Goal: Task Accomplishment & Management: Use online tool/utility

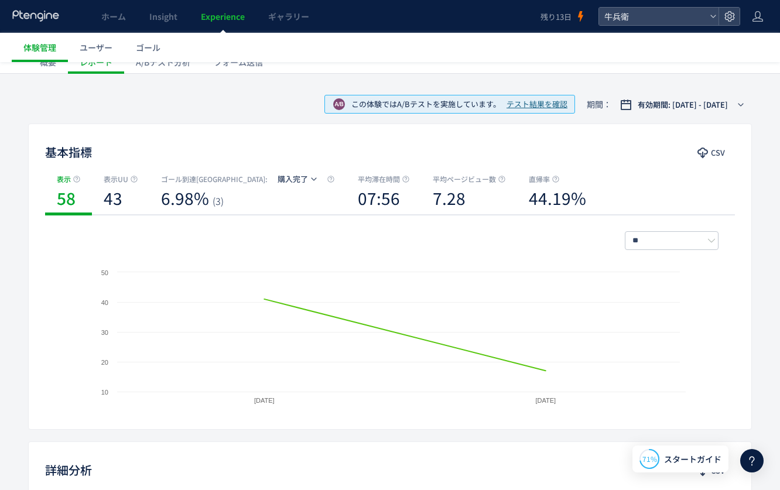
scroll to position [60, 0]
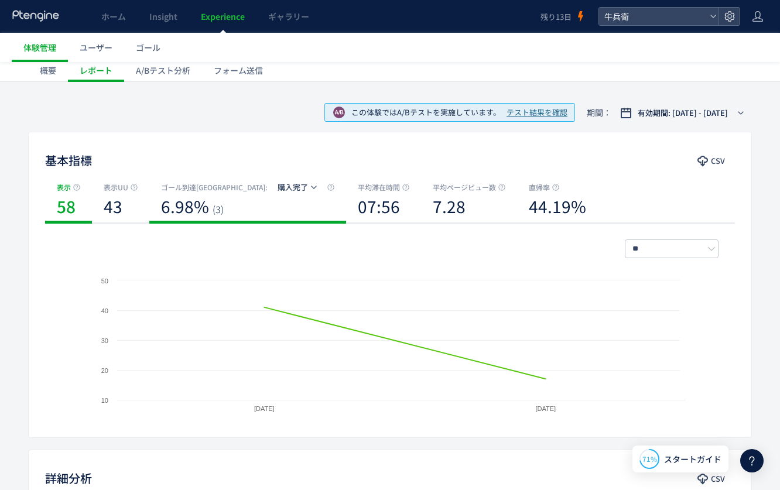
click at [259, 215] on div "6.98% (3)" at bounding box center [247, 209] width 173 height 32
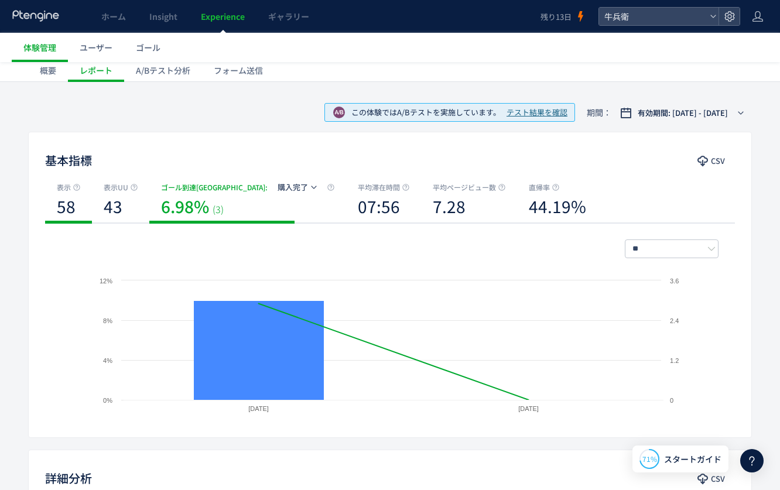
click at [66, 207] on b "58" at bounding box center [66, 205] width 19 height 23
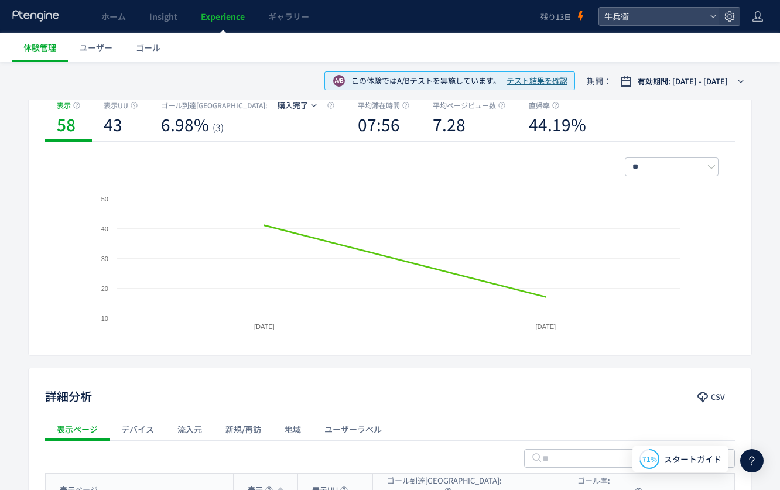
scroll to position [0, 0]
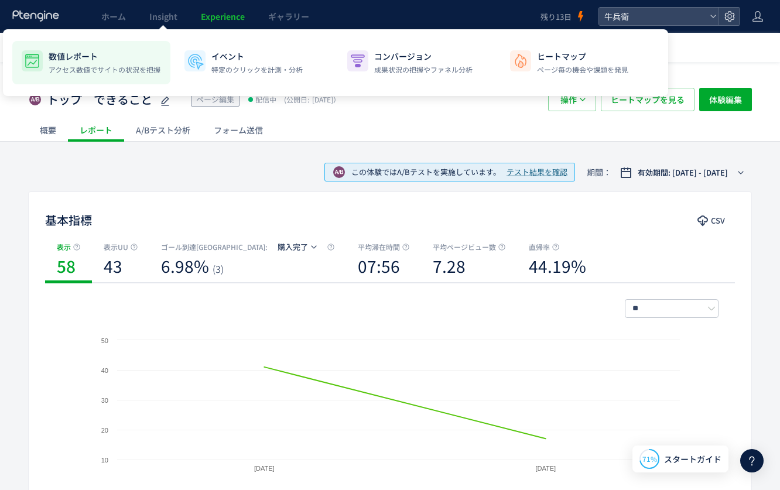
click at [92, 63] on div "数値レポート アクセス数値でサイトの状況を把握" at bounding box center [105, 62] width 112 height 25
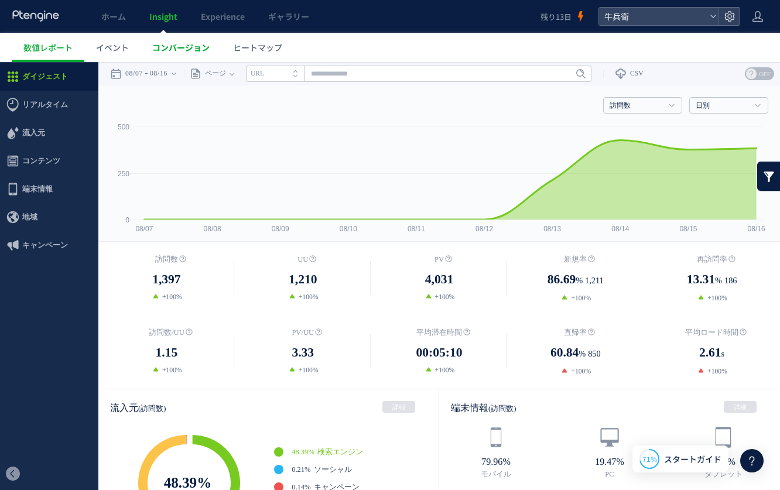
click at [198, 46] on span "コンバージョン" at bounding box center [180, 48] width 57 height 12
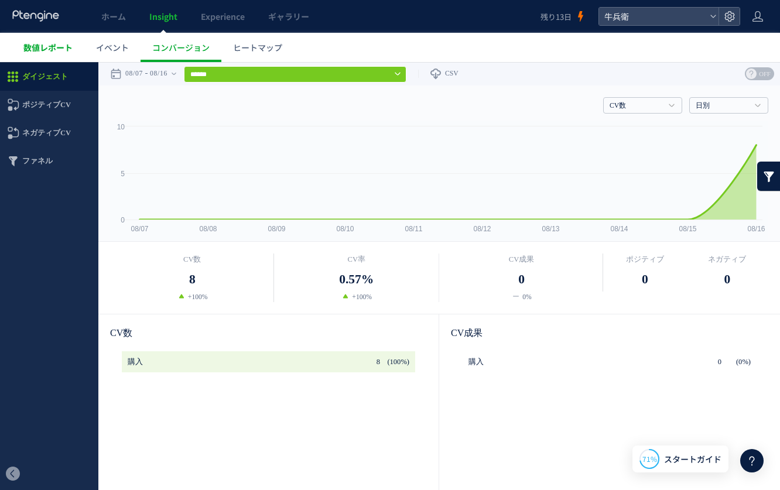
click at [54, 57] on link "数値レポート" at bounding box center [48, 47] width 73 height 29
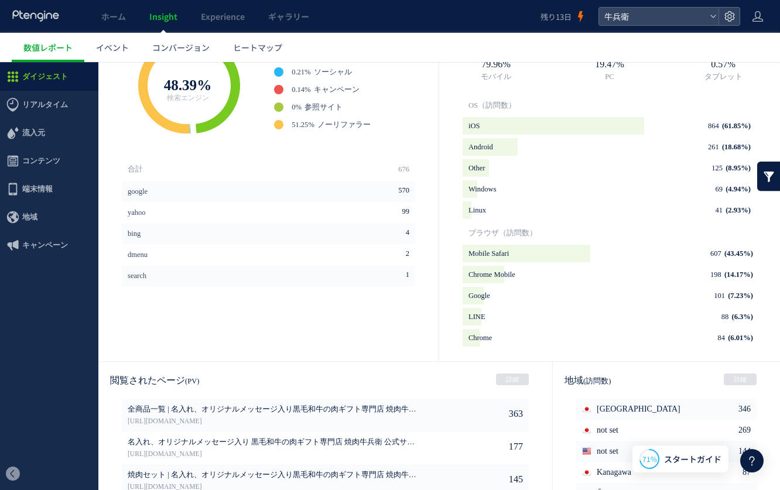
scroll to position [399, 0]
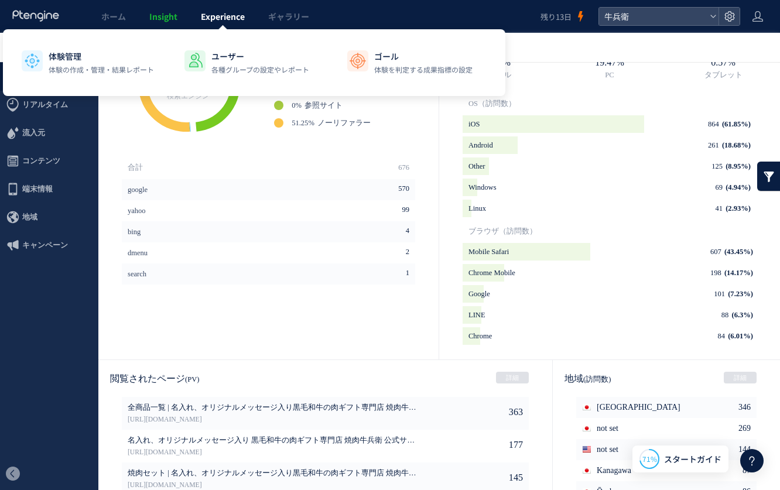
click at [218, 12] on span "Experience" at bounding box center [223, 17] width 44 height 12
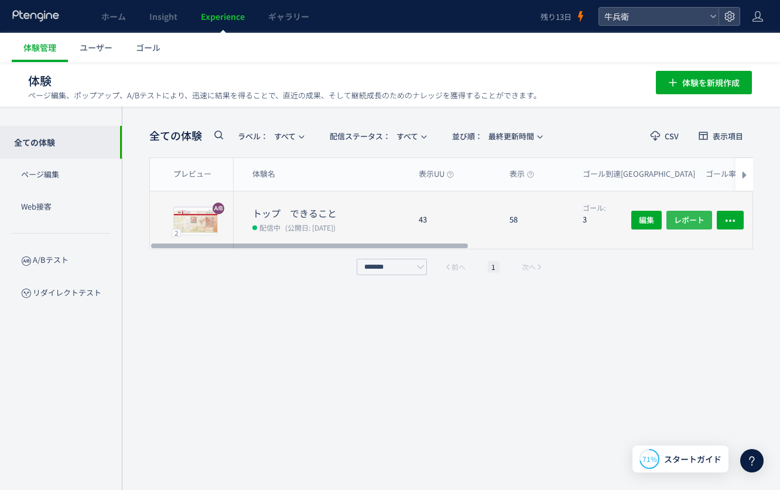
click at [696, 218] on span "レポート" at bounding box center [689, 220] width 30 height 19
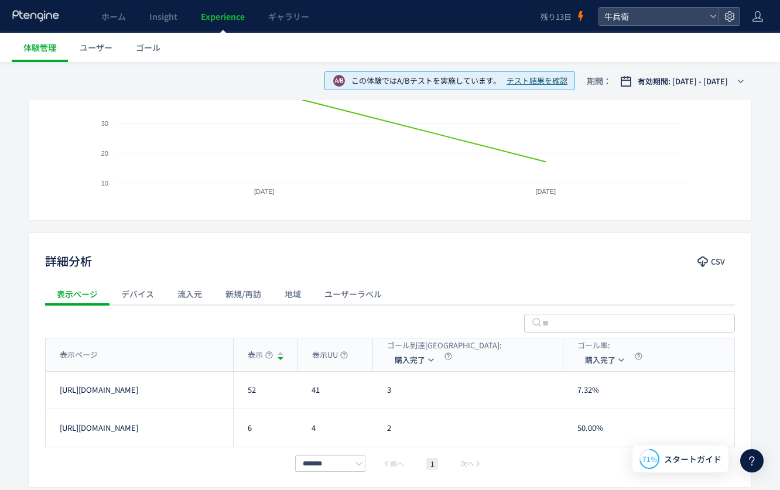
scroll to position [334, 0]
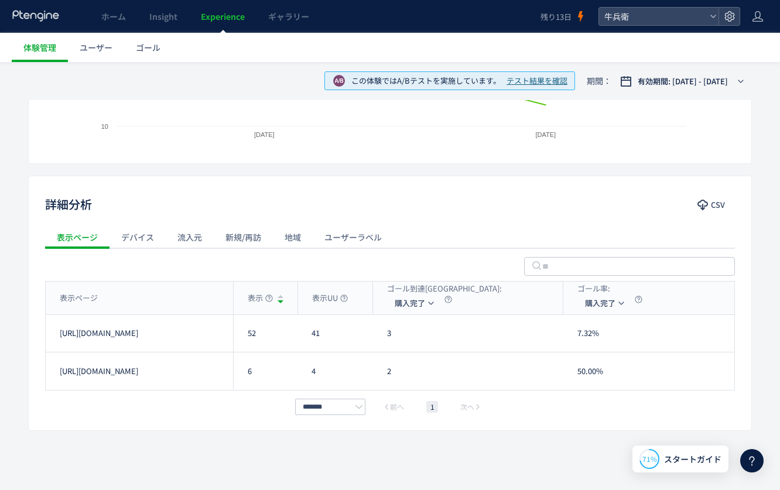
click at [162, 247] on div "デバイス" at bounding box center [137, 236] width 56 height 23
click at [196, 239] on div "流入元" at bounding box center [190, 236] width 48 height 23
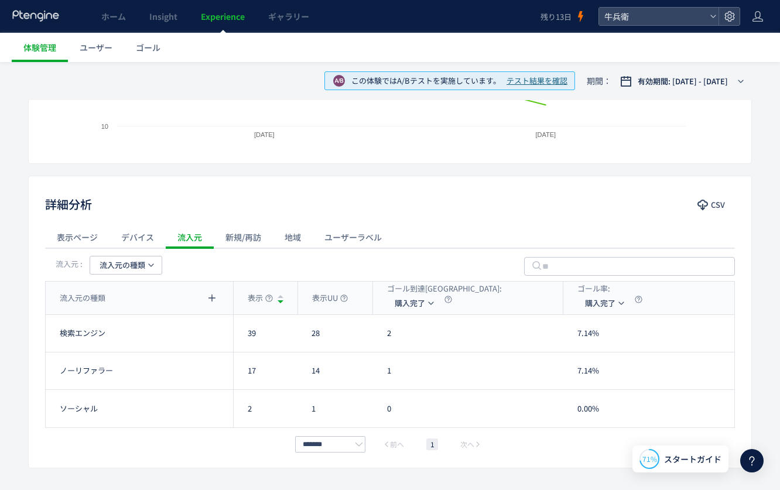
click at [134, 238] on div "デバイス" at bounding box center [137, 236] width 56 height 23
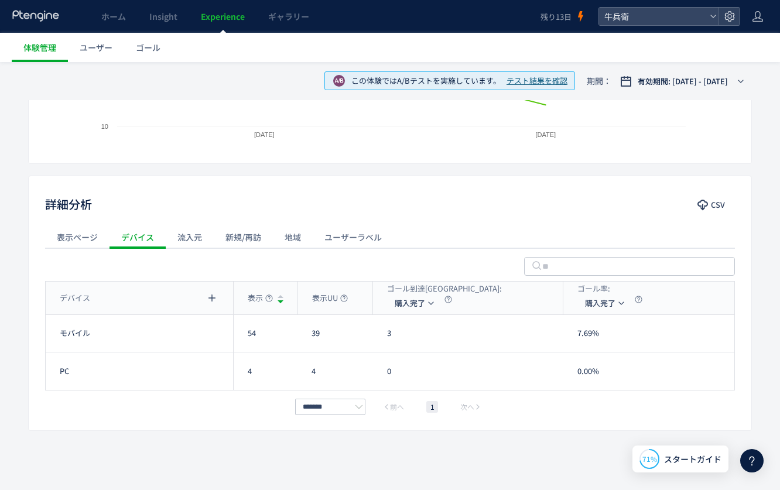
click at [176, 240] on div "流入元" at bounding box center [190, 236] width 48 height 23
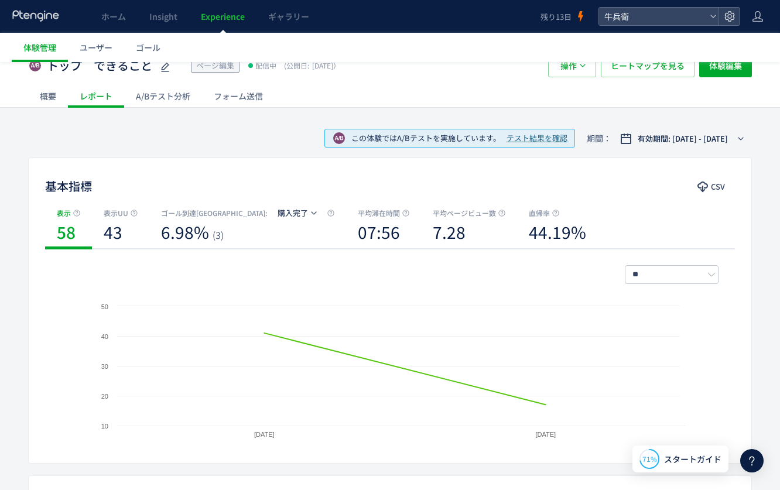
scroll to position [0, 0]
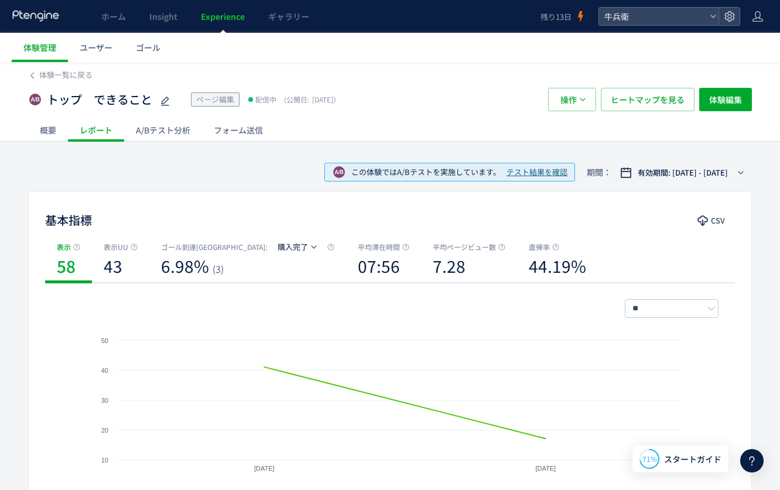
click at [550, 167] on span "テスト結果を確認" at bounding box center [536, 172] width 61 height 11
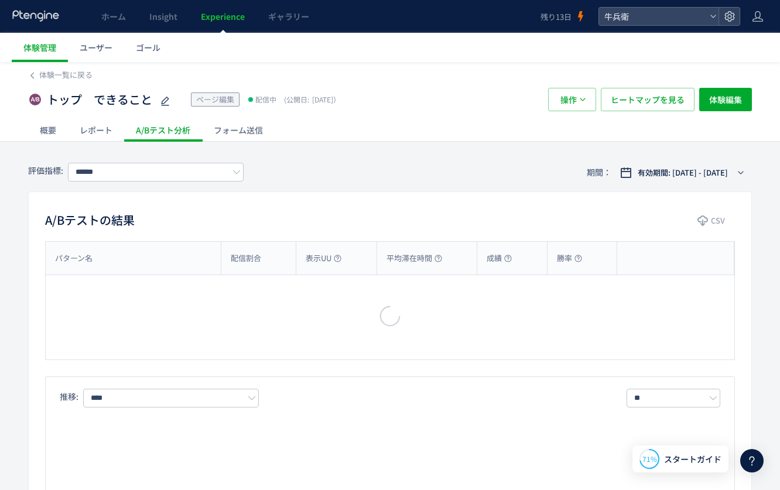
type input "****"
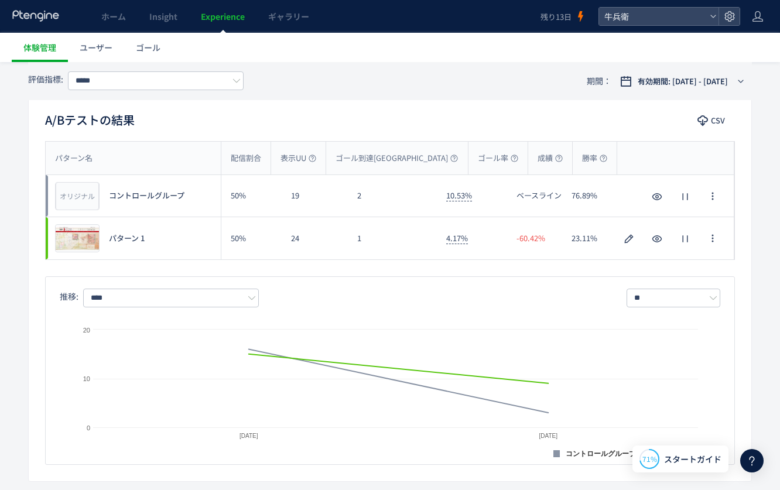
scroll to position [111, 0]
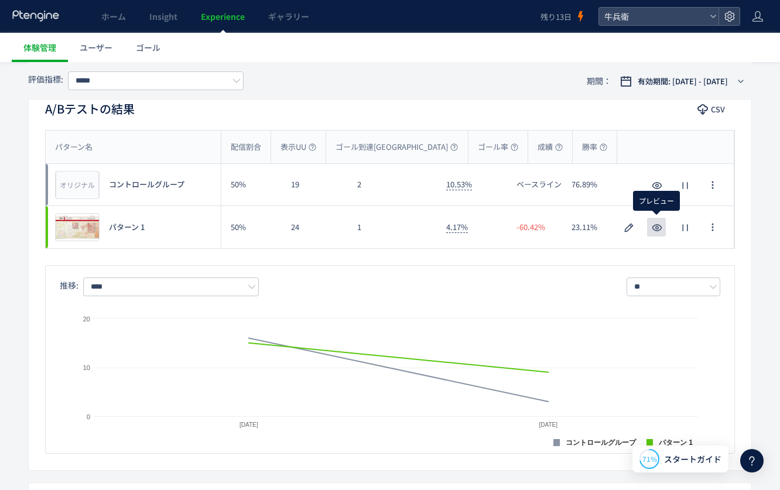
click at [651, 228] on icon "button" at bounding box center [657, 228] width 14 height 14
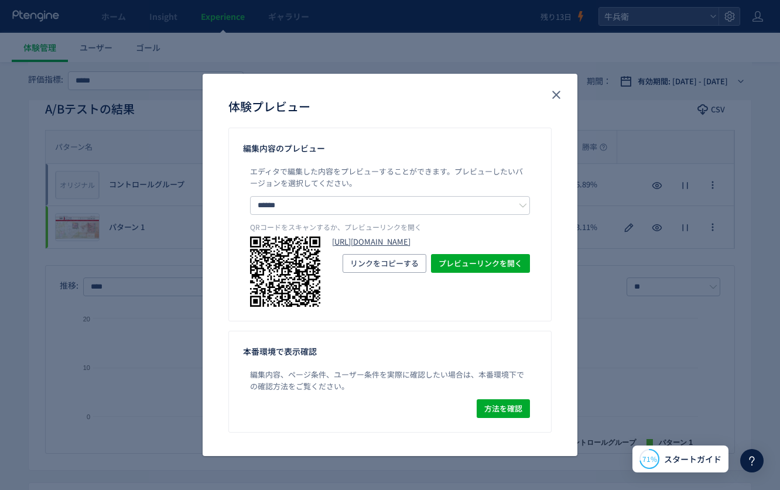
click at [399, 248] on link "[URL][DOMAIN_NAME]" at bounding box center [431, 241] width 198 height 11
click at [557, 91] on icon "close" at bounding box center [556, 95] width 14 height 14
